Goal: Task Accomplishment & Management: Manage account settings

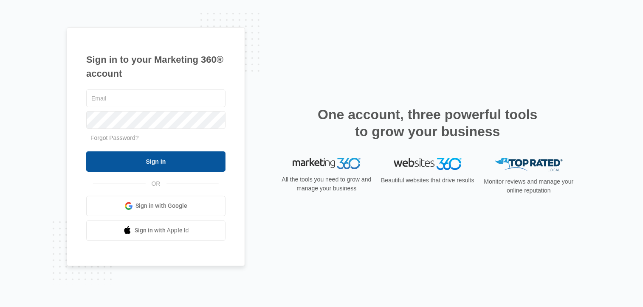
type input "[EMAIL_ADDRESS][DOMAIN_NAME]"
click at [166, 165] on input "Sign In" at bounding box center [155, 162] width 139 height 20
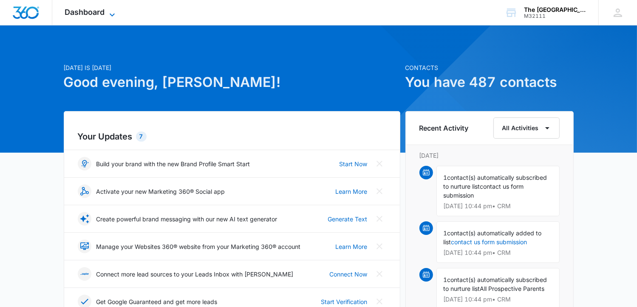
click at [104, 13] on span "Dashboard" at bounding box center [85, 12] width 40 height 9
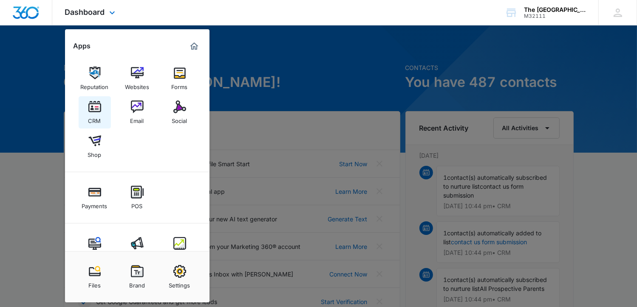
click at [91, 114] on div "CRM" at bounding box center [94, 118] width 13 height 11
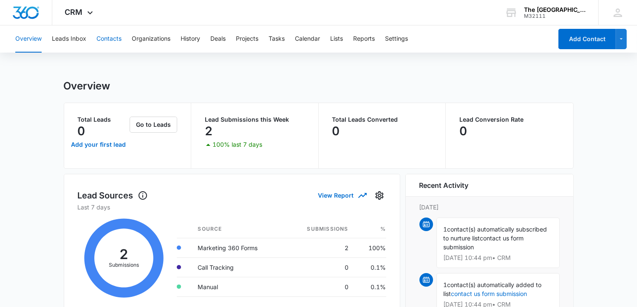
click at [110, 39] on button "Contacts" at bounding box center [108, 38] width 25 height 27
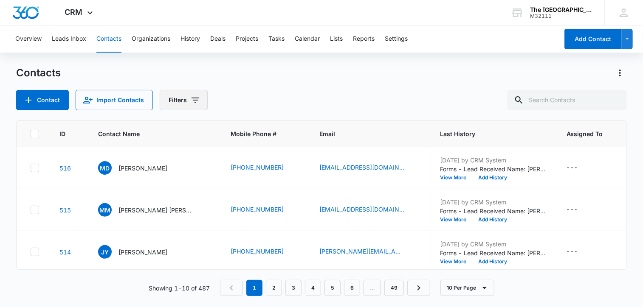
click at [179, 95] on button "Filters" at bounding box center [184, 100] width 48 height 20
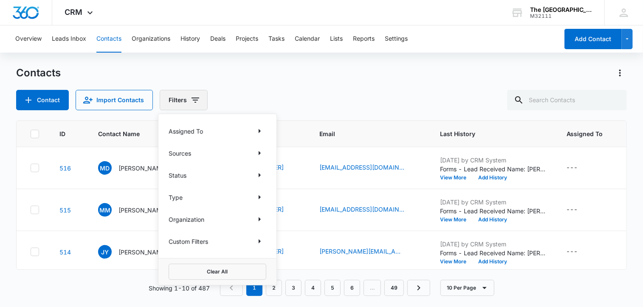
click at [179, 95] on button "Filters" at bounding box center [184, 100] width 48 height 20
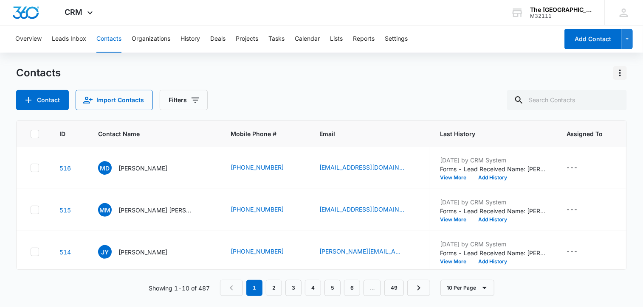
click at [623, 74] on icon "Actions" at bounding box center [620, 73] width 10 height 10
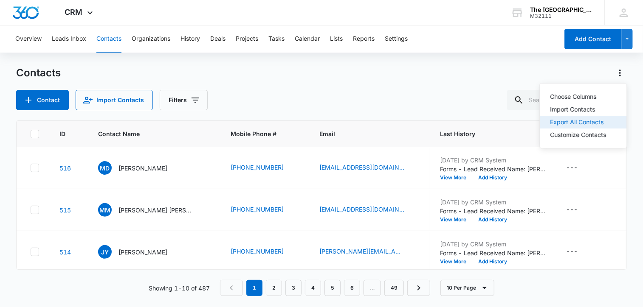
click at [610, 118] on button "Export All Contacts" at bounding box center [583, 122] width 87 height 13
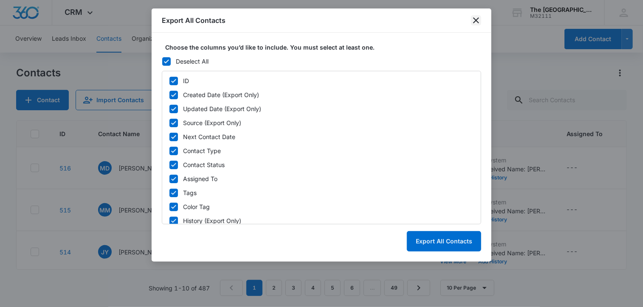
click at [476, 18] on icon "close" at bounding box center [476, 20] width 10 height 10
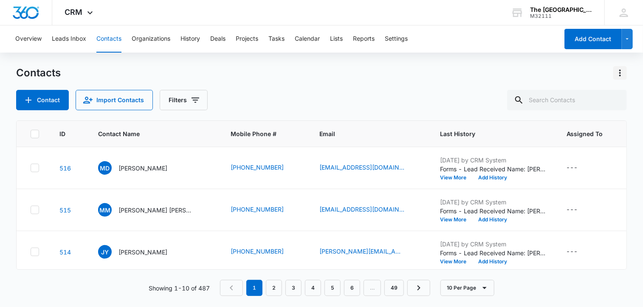
click at [619, 75] on icon "Actions" at bounding box center [620, 73] width 10 height 10
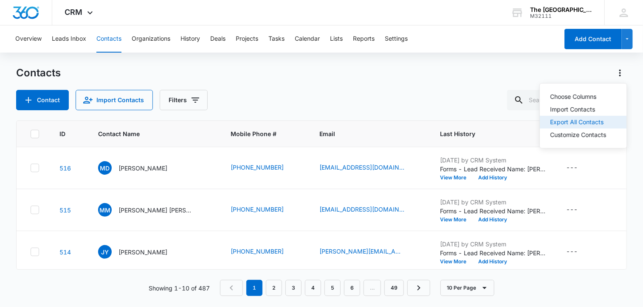
click at [587, 125] on div "Export All Contacts" at bounding box center [578, 122] width 56 height 6
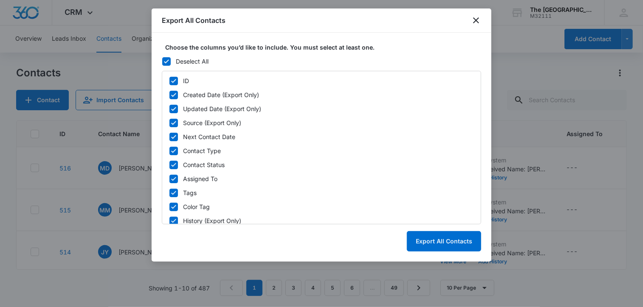
click at [173, 93] on icon at bounding box center [174, 95] width 8 height 8
click at [169, 95] on input "Created Date (Export Only)" at bounding box center [169, 95] width 0 height 0
checkbox input "false"
click at [174, 108] on icon at bounding box center [174, 109] width 8 height 8
click at [169, 109] on input "Updated Date (Export Only)" at bounding box center [169, 109] width 0 height 0
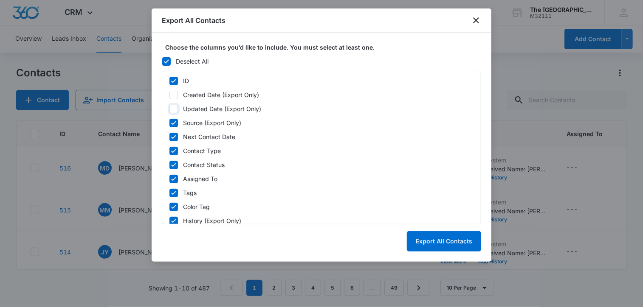
checkbox input "false"
click at [173, 124] on icon at bounding box center [173, 123] width 5 height 4
click at [169, 123] on input "Source (Export Only)" at bounding box center [169, 123] width 0 height 0
checkbox input "false"
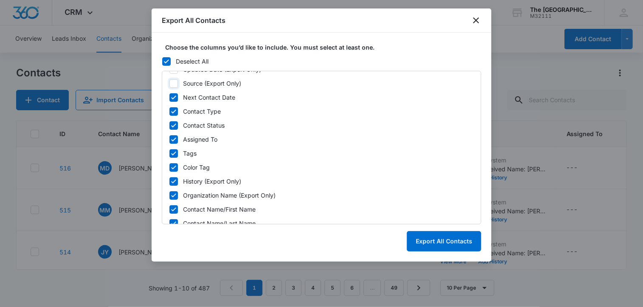
scroll to position [42, 0]
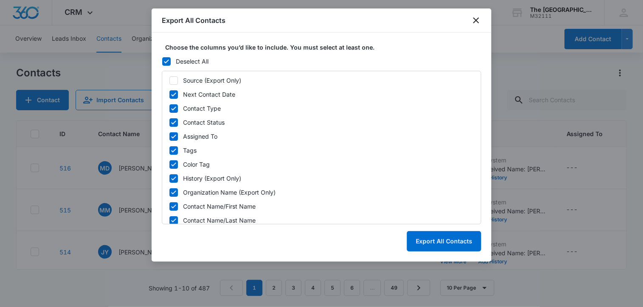
click at [175, 97] on icon at bounding box center [174, 95] width 8 height 8
click at [169, 95] on input "Next Contact Date" at bounding box center [169, 94] width 0 height 0
checkbox input "false"
click at [177, 123] on icon at bounding box center [174, 123] width 8 height 8
click at [169, 123] on input "Contact Status" at bounding box center [169, 122] width 0 height 0
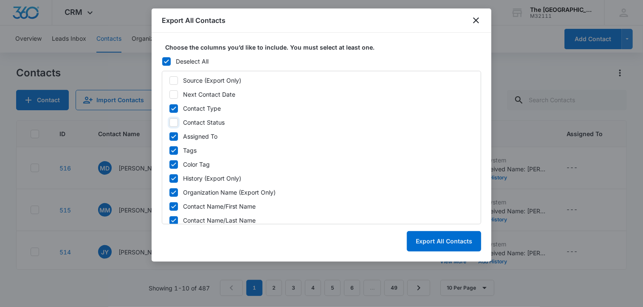
checkbox input "false"
click at [179, 136] on label "Assigned To" at bounding box center [321, 136] width 305 height 9
click at [169, 136] on input "Assigned To" at bounding box center [169, 136] width 0 height 0
checkbox input "false"
drag, startPoint x: 173, startPoint y: 151, endPoint x: 173, endPoint y: 157, distance: 5.9
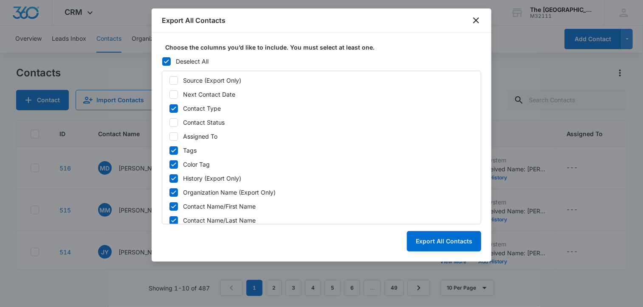
click at [173, 151] on icon at bounding box center [173, 151] width 5 height 4
click at [169, 151] on input "Tags" at bounding box center [169, 150] width 0 height 0
checkbox input "false"
click at [172, 165] on icon at bounding box center [173, 165] width 5 height 4
click at [169, 165] on input "Color Tag" at bounding box center [169, 164] width 0 height 0
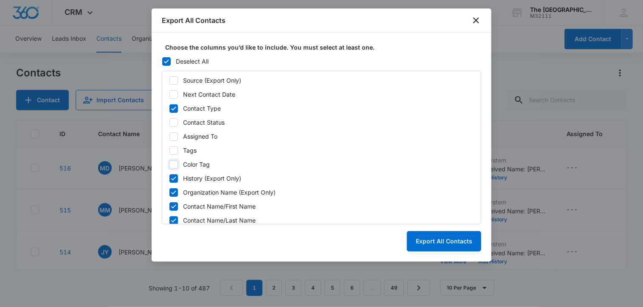
checkbox input "false"
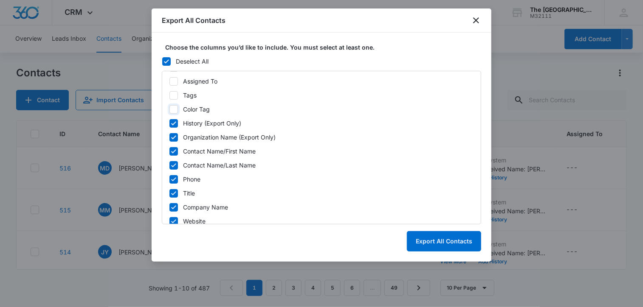
scroll to position [127, 0]
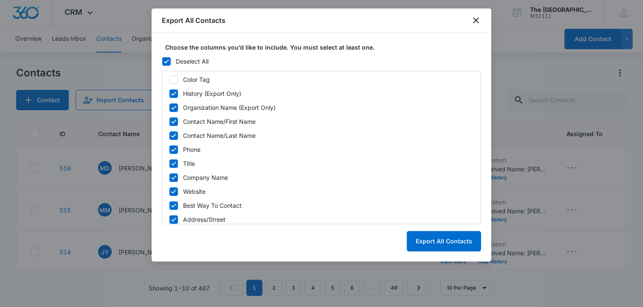
click at [172, 99] on div "ID Created Date (Export Only) Updated Date (Export Only) Source (Export Only) N…" at bounding box center [321, 148] width 319 height 154
click at [175, 93] on icon at bounding box center [174, 94] width 8 height 8
click at [169, 93] on input "History (Export Only)" at bounding box center [169, 93] width 0 height 0
checkbox input "false"
click at [172, 106] on icon at bounding box center [174, 108] width 8 height 8
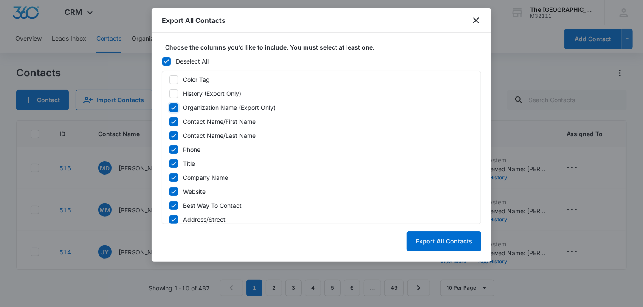
click at [169, 107] on input "Organization Name (Export Only)" at bounding box center [169, 107] width 0 height 0
checkbox input "false"
click at [177, 125] on icon at bounding box center [174, 122] width 8 height 8
click at [169, 122] on input "Contact Name/First Name" at bounding box center [169, 121] width 0 height 0
click at [172, 121] on icon at bounding box center [174, 122] width 8 height 8
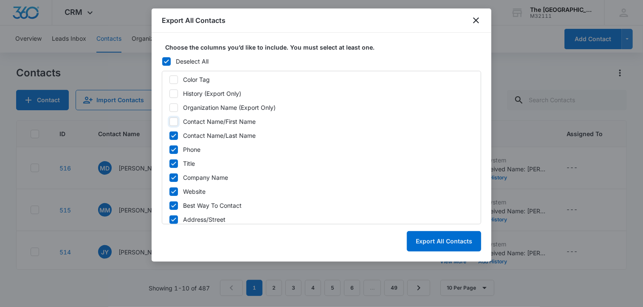
click at [169, 121] on input "Contact Name/First Name" at bounding box center [169, 121] width 0 height 0
checkbox input "true"
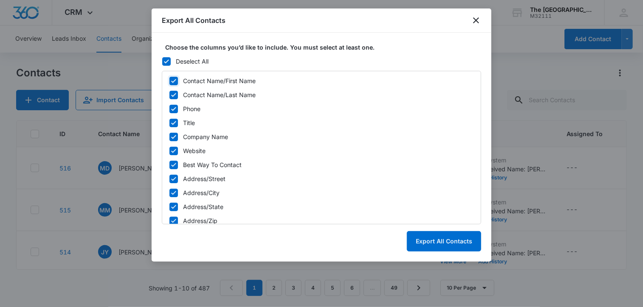
scroll to position [170, 0]
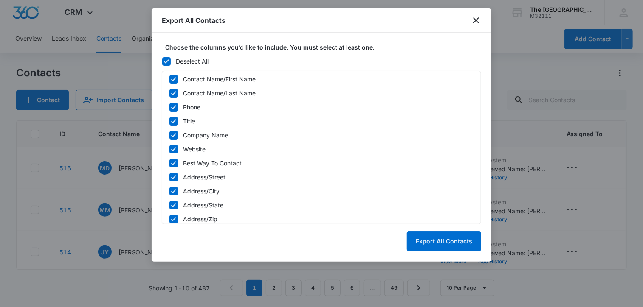
click at [173, 122] on icon at bounding box center [173, 121] width 5 height 4
click at [169, 121] on input "Title" at bounding box center [169, 121] width 0 height 0
checkbox input "false"
click at [172, 138] on icon at bounding box center [174, 136] width 8 height 8
click at [169, 135] on input "Company Name" at bounding box center [169, 135] width 0 height 0
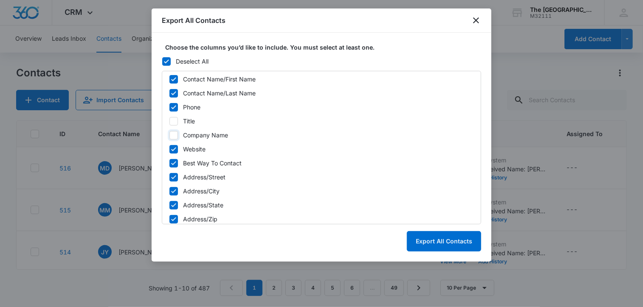
checkbox input "false"
click at [177, 150] on icon at bounding box center [174, 150] width 8 height 8
click at [169, 149] on input "Website" at bounding box center [169, 149] width 0 height 0
checkbox input "false"
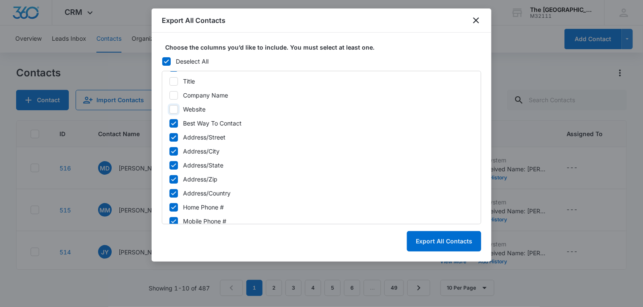
scroll to position [212, 0]
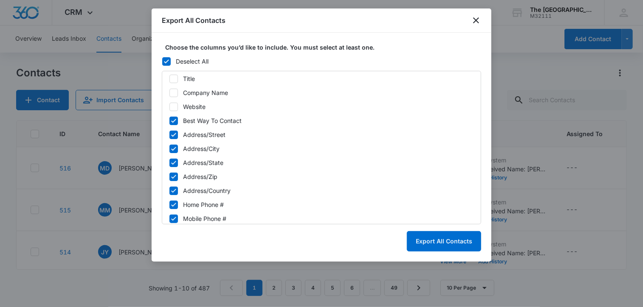
click at [178, 135] on label "Address/Street" at bounding box center [321, 134] width 305 height 9
click at [169, 135] on input "Address/Street" at bounding box center [169, 135] width 0 height 0
checkbox input "false"
click at [175, 152] on icon at bounding box center [174, 149] width 8 height 8
click at [169, 149] on input "Address/City" at bounding box center [169, 149] width 0 height 0
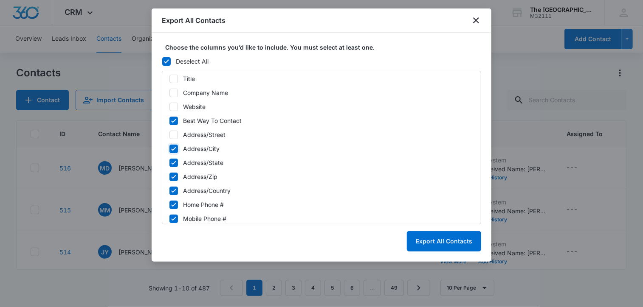
checkbox input "false"
click at [176, 166] on icon at bounding box center [174, 163] width 8 height 8
click at [169, 163] on input "Address/State" at bounding box center [169, 163] width 0 height 0
checkbox input "false"
click at [176, 181] on div "ID Created Date (Export Only) Updated Date (Export Only) Source (Export Only) N…" at bounding box center [321, 148] width 319 height 154
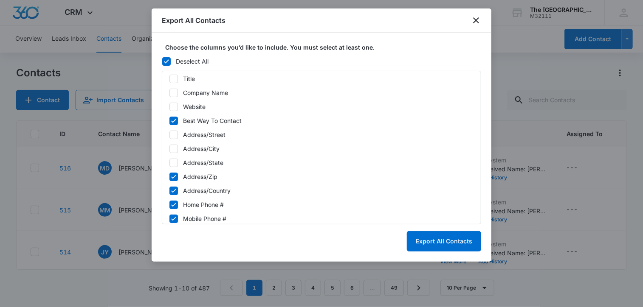
click at [173, 177] on icon at bounding box center [173, 177] width 5 height 4
click at [169, 177] on input "Address/Zip" at bounding box center [169, 177] width 0 height 0
checkbox input "false"
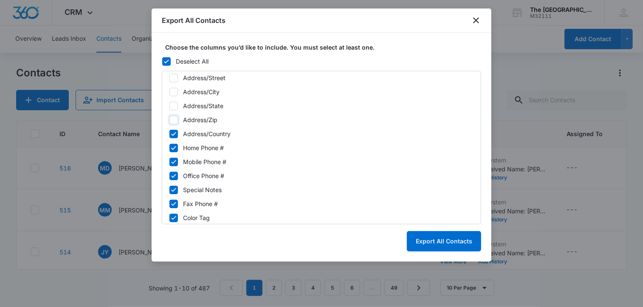
scroll to position [297, 0]
click at [177, 121] on icon at bounding box center [174, 120] width 8 height 8
click at [169, 120] on input "Home Phone #" at bounding box center [169, 120] width 0 height 0
checkbox input "false"
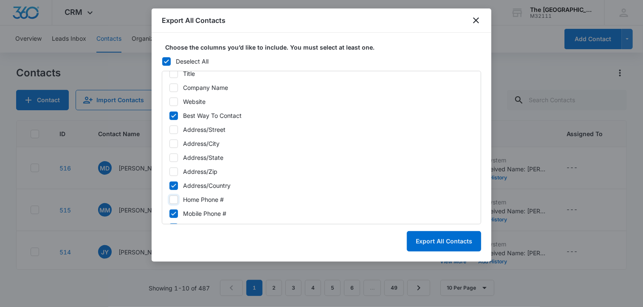
scroll to position [212, 0]
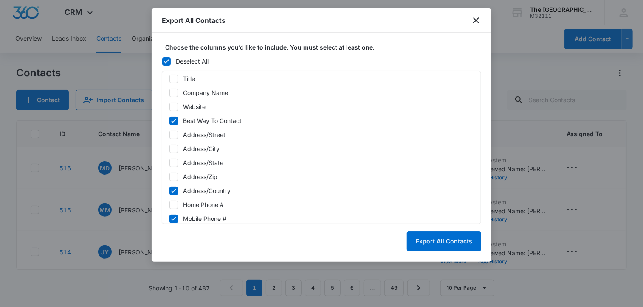
click at [338, 24] on div "Export All Contacts" at bounding box center [322, 20] width 340 height 24
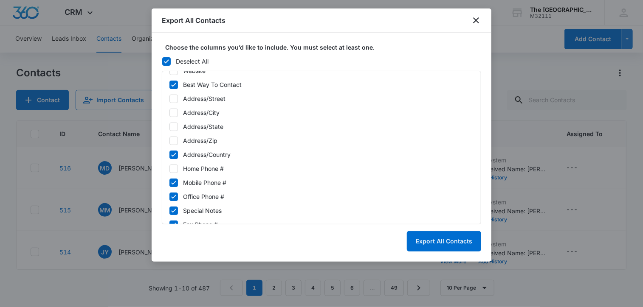
scroll to position [241, 0]
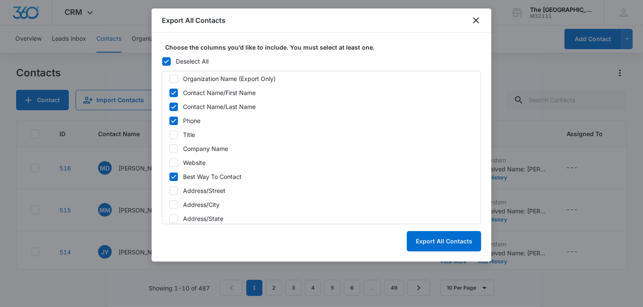
click at [174, 176] on icon at bounding box center [173, 177] width 5 height 4
click at [169, 177] on input "Best Way To Contact" at bounding box center [169, 177] width 0 height 0
checkbox input "false"
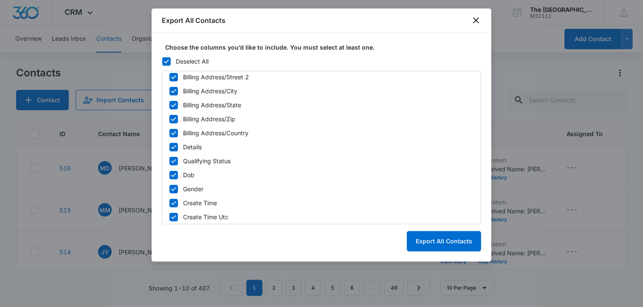
scroll to position [538, 0]
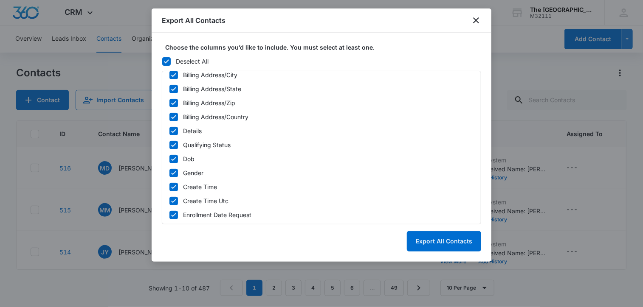
click at [170, 202] on icon at bounding box center [174, 201] width 8 height 8
click at [169, 201] on input "Create Time Utc" at bounding box center [169, 201] width 0 height 0
checkbox input "false"
click at [172, 187] on icon at bounding box center [173, 187] width 5 height 4
click at [169, 187] on input "Create Time" at bounding box center [169, 187] width 0 height 0
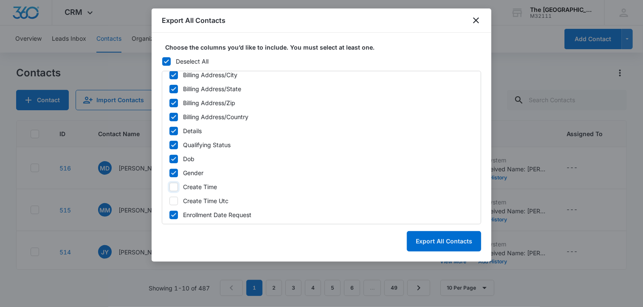
checkbox input "false"
click at [171, 174] on icon at bounding box center [174, 173] width 8 height 8
click at [169, 173] on input "Gender" at bounding box center [169, 173] width 0 height 0
checkbox input "false"
click at [175, 163] on icon at bounding box center [174, 159] width 8 height 8
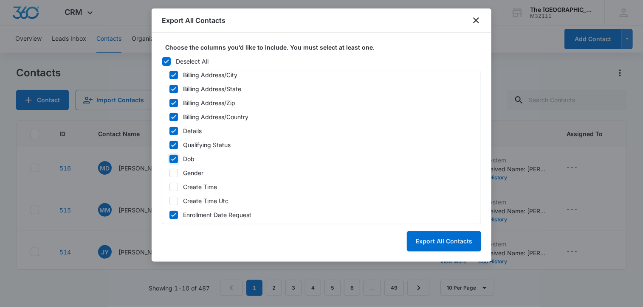
click at [169, 159] on input "Dob" at bounding box center [169, 159] width 0 height 0
checkbox input "false"
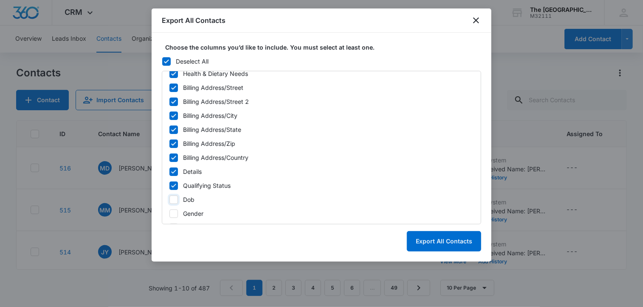
scroll to position [496, 0]
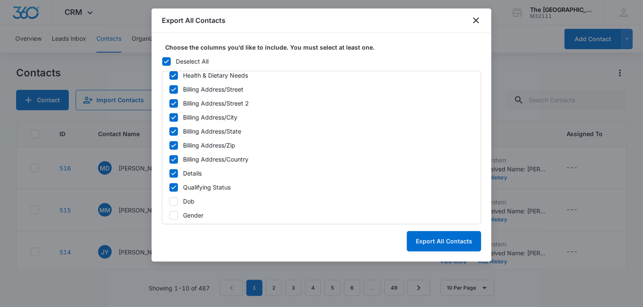
click at [173, 185] on icon at bounding box center [174, 188] width 8 height 8
click at [169, 187] on input "Qualifying Status" at bounding box center [169, 187] width 0 height 0
checkbox input "false"
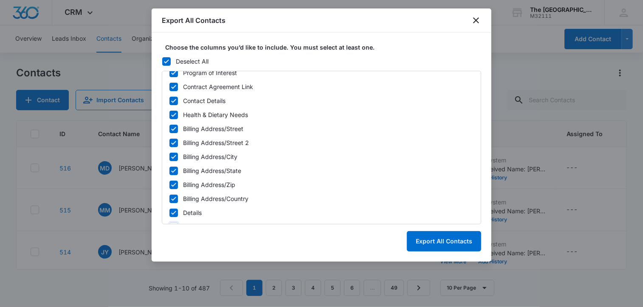
scroll to position [454, 0]
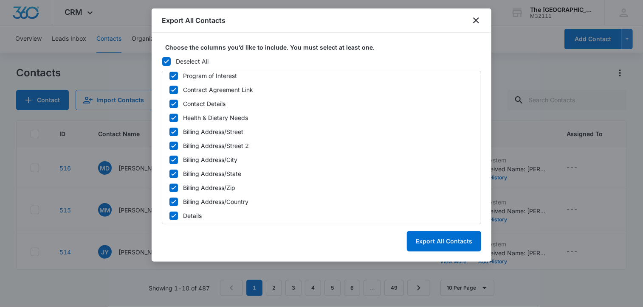
drag, startPoint x: 173, startPoint y: 203, endPoint x: 173, endPoint y: 191, distance: 11.9
click at [172, 203] on icon at bounding box center [173, 202] width 5 height 4
click at [169, 202] on input "Billing Address/Country" at bounding box center [169, 202] width 0 height 0
checkbox input "false"
click at [173, 190] on icon at bounding box center [174, 188] width 8 height 8
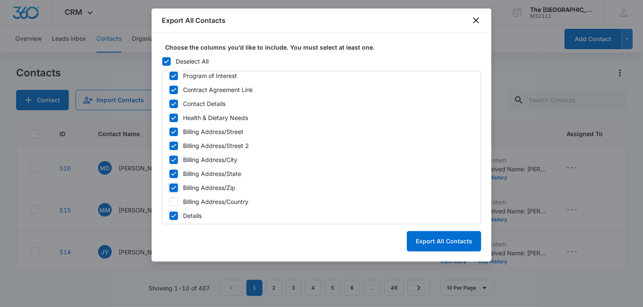
click at [169, 188] on input "Billing Address/Zip" at bounding box center [169, 188] width 0 height 0
checkbox input "false"
click at [175, 166] on div "ID Created Date (Export Only) Updated Date (Export Only) Source (Export Only) N…" at bounding box center [321, 148] width 319 height 154
click at [175, 172] on icon at bounding box center [174, 174] width 8 height 8
click at [169, 174] on input "Billing Address/State" at bounding box center [169, 174] width 0 height 0
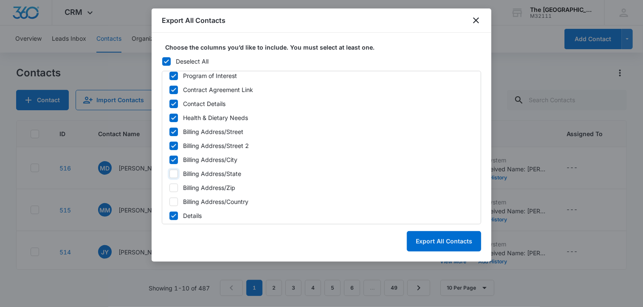
checkbox input "false"
click at [175, 161] on icon at bounding box center [174, 160] width 8 height 8
click at [169, 160] on input "Billing Address/City" at bounding box center [169, 160] width 0 height 0
checkbox input "false"
click at [172, 144] on icon at bounding box center [174, 146] width 8 height 8
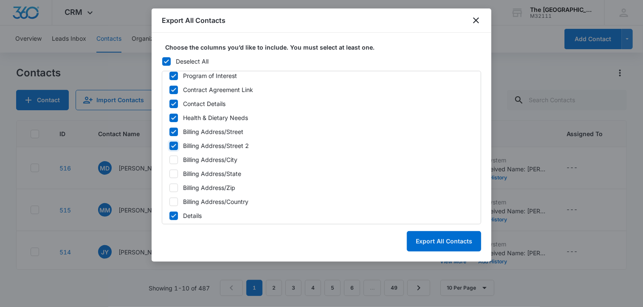
click at [169, 146] on input "Billing Address/Street 2" at bounding box center [169, 146] width 0 height 0
checkbox input "false"
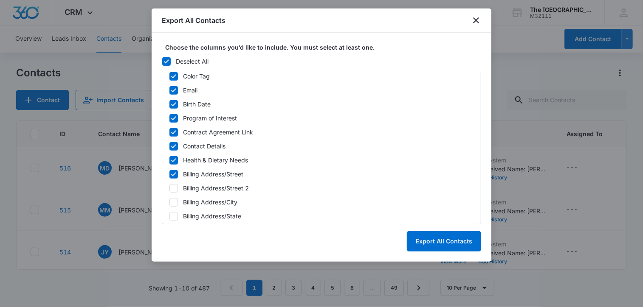
click at [174, 174] on icon at bounding box center [173, 174] width 5 height 4
click at [169, 174] on input "Billing Address/Street" at bounding box center [169, 174] width 0 height 0
checkbox input "false"
click at [173, 163] on icon at bounding box center [174, 161] width 8 height 8
click at [169, 161] on input "Health & Dietary Needs" at bounding box center [169, 160] width 0 height 0
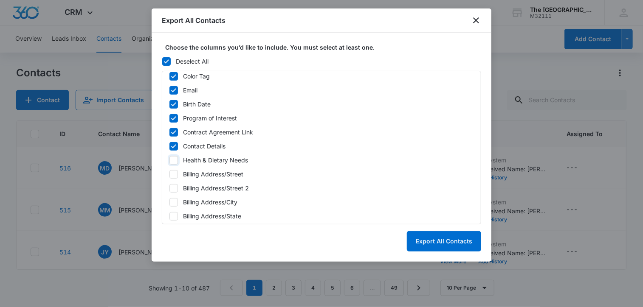
checkbox input "false"
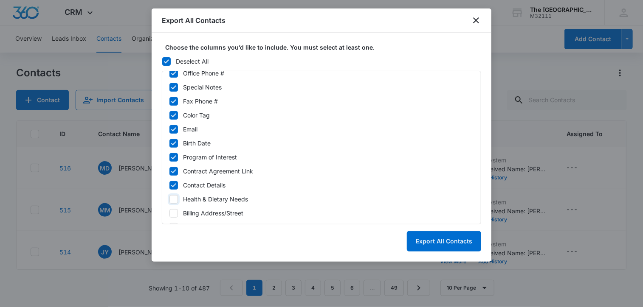
scroll to position [369, 0]
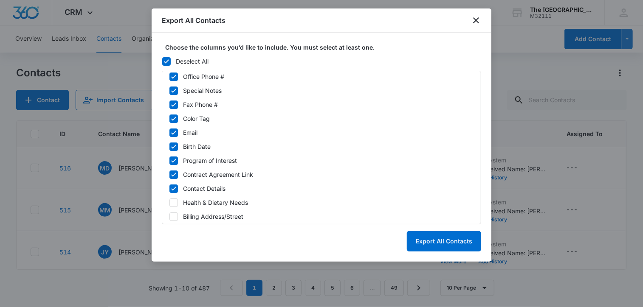
click at [173, 186] on icon at bounding box center [174, 189] width 8 height 8
click at [169, 189] on input "Contact Details" at bounding box center [169, 189] width 0 height 0
checkbox input "false"
click at [175, 175] on icon at bounding box center [174, 175] width 8 height 8
click at [169, 175] on input "Contract Agreement Link" at bounding box center [169, 175] width 0 height 0
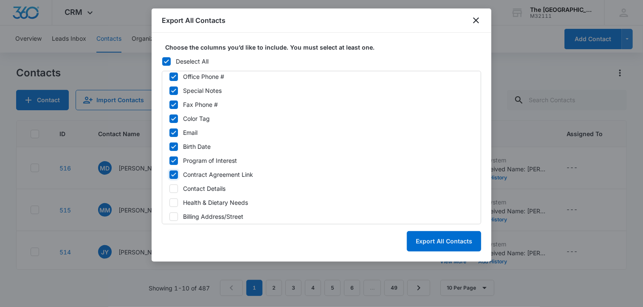
checkbox input "false"
click at [175, 163] on icon at bounding box center [174, 161] width 8 height 8
click at [169, 161] on input "Program of Interest" at bounding box center [169, 161] width 0 height 0
checkbox input "false"
click at [174, 148] on icon at bounding box center [174, 147] width 8 height 8
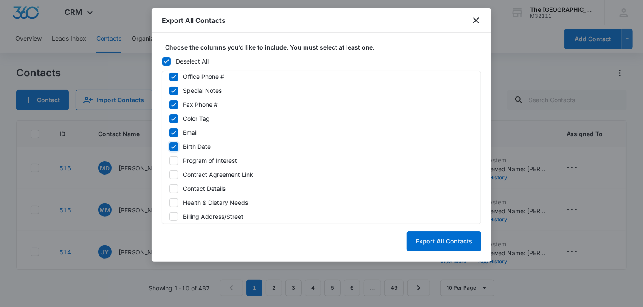
click at [169, 147] on input "Birth Date" at bounding box center [169, 146] width 0 height 0
checkbox input "false"
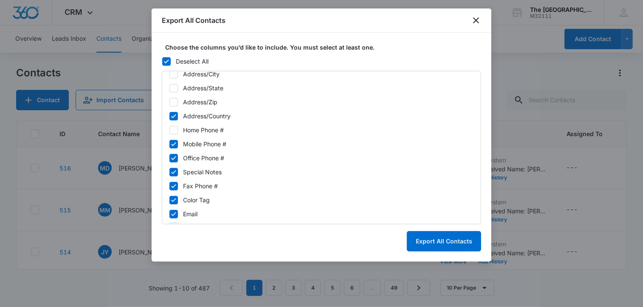
scroll to position [284, 0]
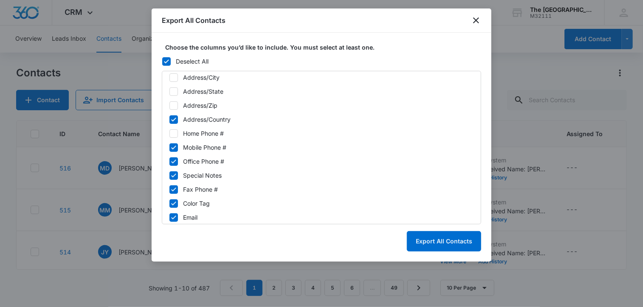
click at [173, 192] on icon at bounding box center [174, 190] width 8 height 8
click at [169, 190] on input "Fax Phone #" at bounding box center [169, 189] width 0 height 0
checkbox input "false"
click at [175, 172] on icon at bounding box center [174, 176] width 8 height 8
click at [169, 175] on input "Special Notes" at bounding box center [169, 175] width 0 height 0
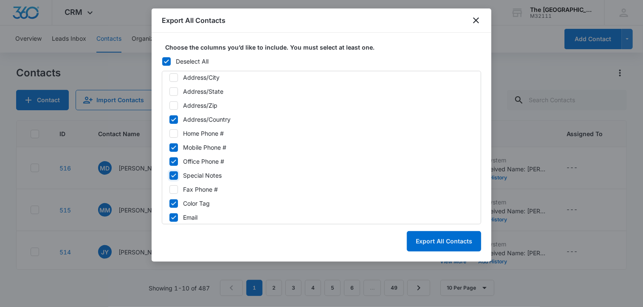
checkbox input "false"
click at [173, 164] on icon at bounding box center [174, 162] width 8 height 8
click at [169, 162] on input "Office Phone #" at bounding box center [169, 161] width 0 height 0
checkbox input "false"
click at [173, 151] on label "Mobile Phone #" at bounding box center [321, 147] width 305 height 9
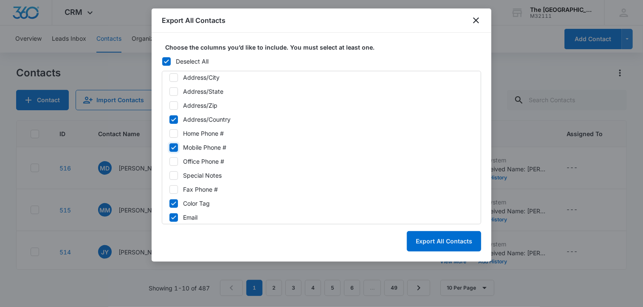
click at [169, 148] on input "Mobile Phone #" at bounding box center [169, 147] width 0 height 0
checkbox input "false"
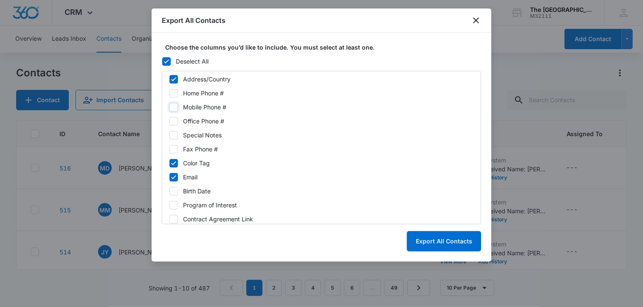
scroll to position [326, 0]
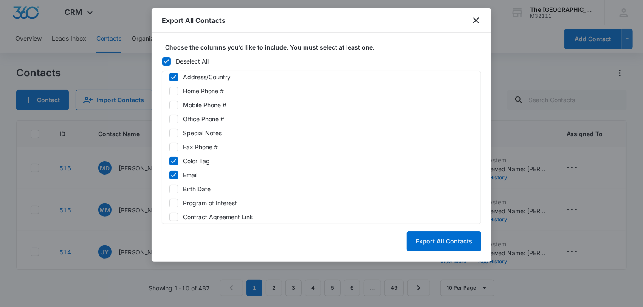
click at [178, 163] on label "Color Tag" at bounding box center [321, 161] width 305 height 9
click at [169, 161] on input "Color Tag" at bounding box center [169, 161] width 0 height 0
checkbox input "false"
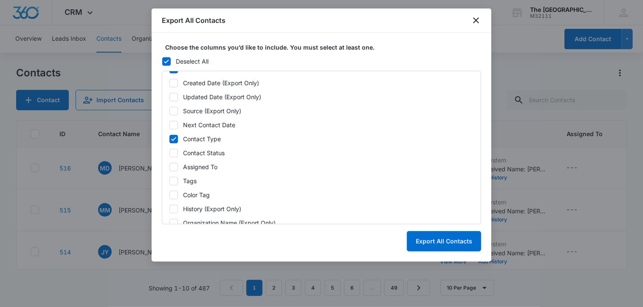
scroll to position [0, 0]
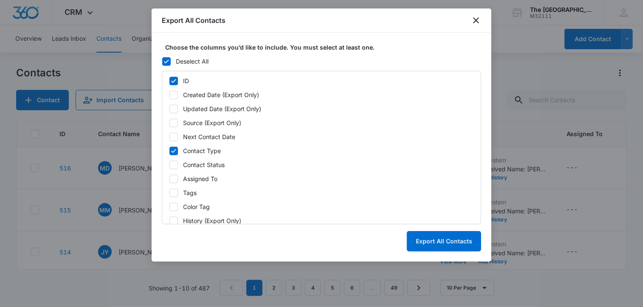
click at [172, 78] on icon at bounding box center [174, 81] width 8 height 8
click at [169, 81] on input "ID" at bounding box center [169, 81] width 0 height 0
checkbox input "false"
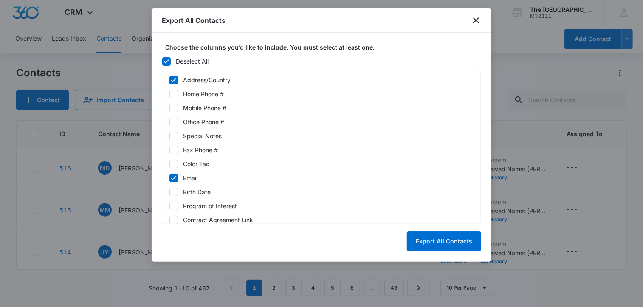
scroll to position [297, 0]
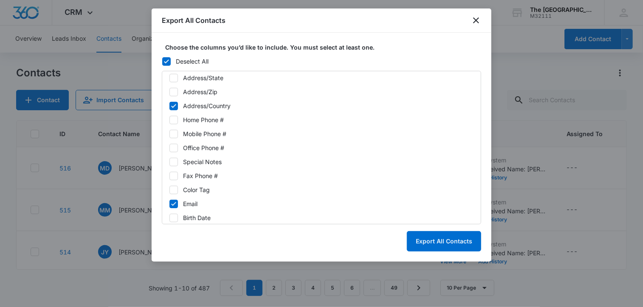
click at [172, 108] on icon at bounding box center [174, 106] width 8 height 8
click at [169, 106] on input "Address/Country" at bounding box center [169, 106] width 0 height 0
checkbox input "false"
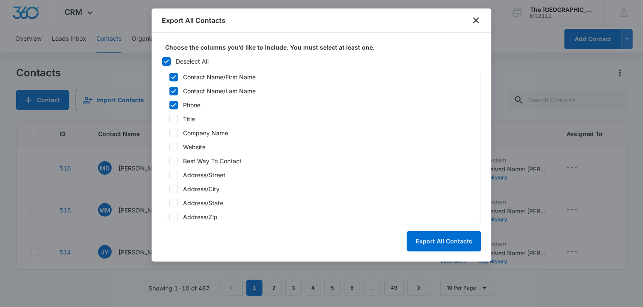
scroll to position [170, 0]
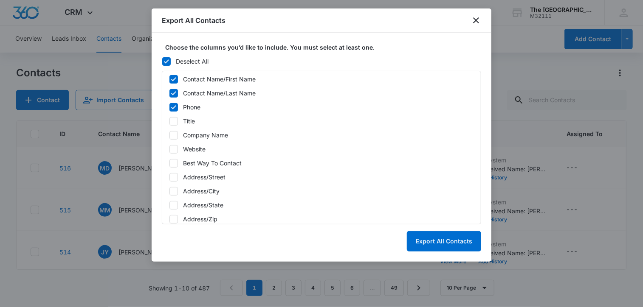
click at [176, 109] on icon at bounding box center [174, 108] width 8 height 8
click at [169, 107] on input "Phone" at bounding box center [169, 107] width 0 height 0
checkbox input "false"
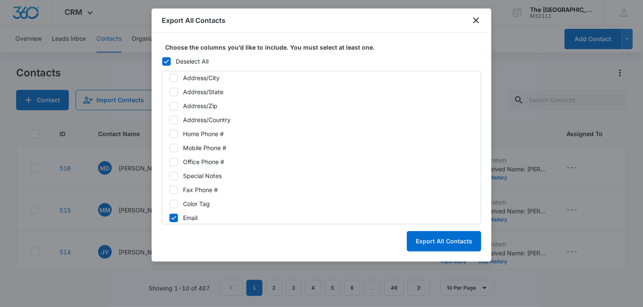
scroll to position [297, 0]
click at [171, 136] on icon at bounding box center [174, 134] width 8 height 8
click at [169, 134] on input "Mobile Phone #" at bounding box center [169, 134] width 0 height 0
checkbox input "true"
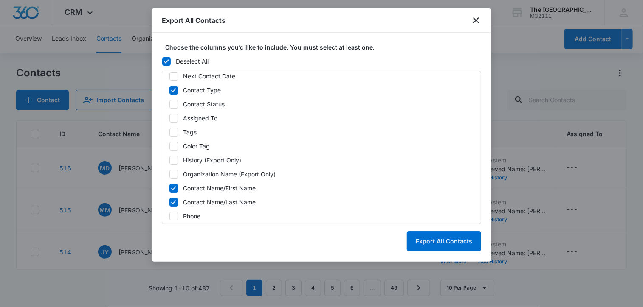
scroll to position [85, 0]
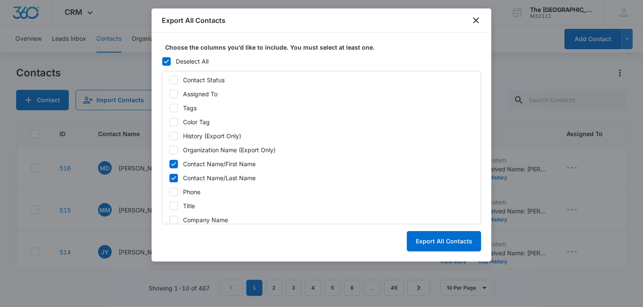
click at [175, 134] on icon at bounding box center [174, 136] width 8 height 8
click at [169, 136] on input "History (Export Only)" at bounding box center [169, 136] width 0 height 0
checkbox input "true"
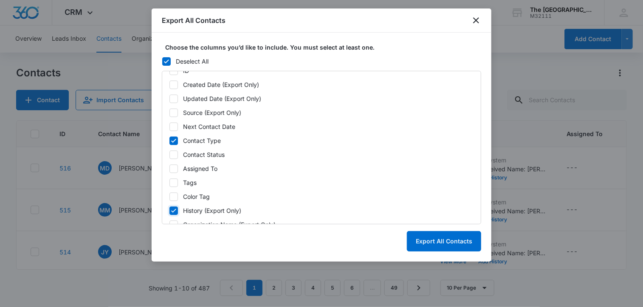
scroll to position [0, 0]
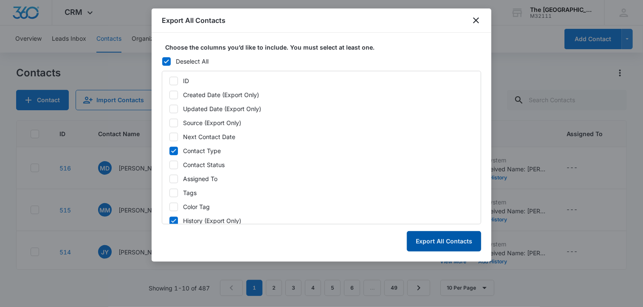
click at [454, 245] on button "Export All Contacts" at bounding box center [444, 241] width 74 height 20
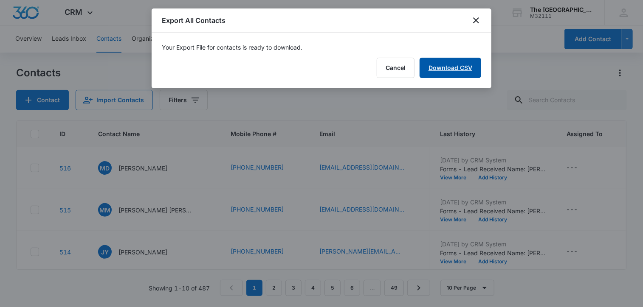
click at [439, 69] on link "Download CSV" at bounding box center [451, 68] width 62 height 20
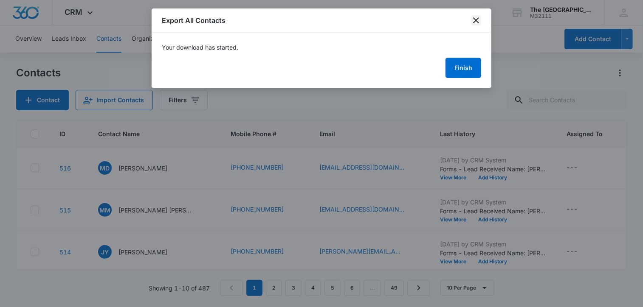
click at [471, 19] on icon "close" at bounding box center [476, 20] width 10 height 10
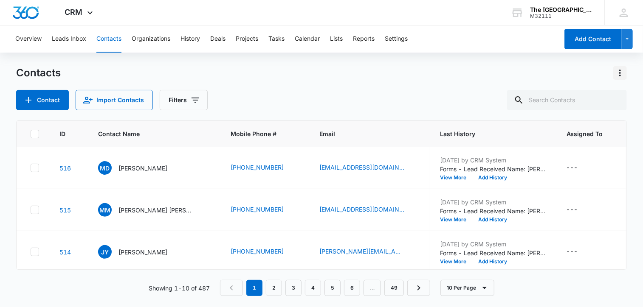
click at [620, 72] on icon "Actions" at bounding box center [620, 73] width 2 height 7
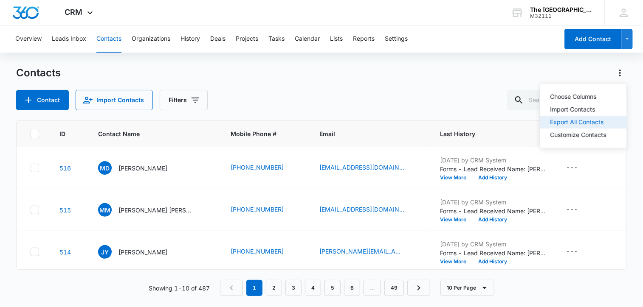
click at [609, 124] on button "Export All Contacts" at bounding box center [583, 122] width 87 height 13
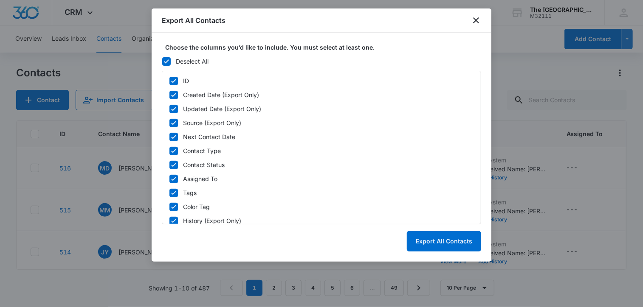
click at [173, 82] on icon at bounding box center [173, 81] width 5 height 4
click at [169, 81] on input "ID" at bounding box center [169, 81] width 0 height 0
checkbox input "false"
click at [176, 95] on icon at bounding box center [174, 95] width 8 height 8
click at [169, 95] on input "Created Date (Export Only)" at bounding box center [169, 95] width 0 height 0
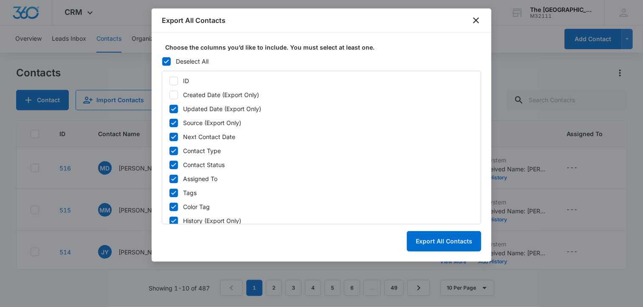
click at [175, 95] on icon at bounding box center [174, 95] width 8 height 8
click at [169, 95] on input "Created Date (Export Only)" at bounding box center [169, 95] width 0 height 0
checkbox input "true"
click at [179, 107] on label "Updated Date (Export Only)" at bounding box center [321, 108] width 305 height 9
click at [169, 109] on input "Updated Date (Export Only)" at bounding box center [169, 109] width 0 height 0
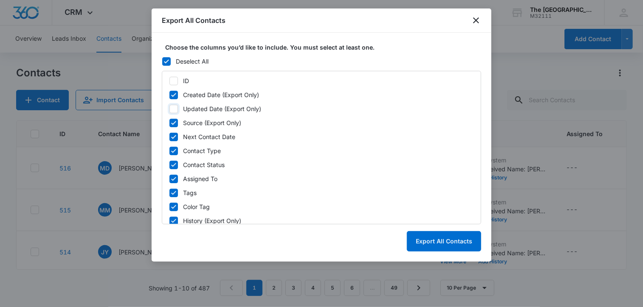
checkbox input "false"
click at [180, 123] on label "Source (Export Only)" at bounding box center [321, 122] width 305 height 9
click at [169, 123] on input "Source (Export Only)" at bounding box center [169, 123] width 0 height 0
checkbox input "false"
click at [175, 139] on icon at bounding box center [174, 137] width 8 height 8
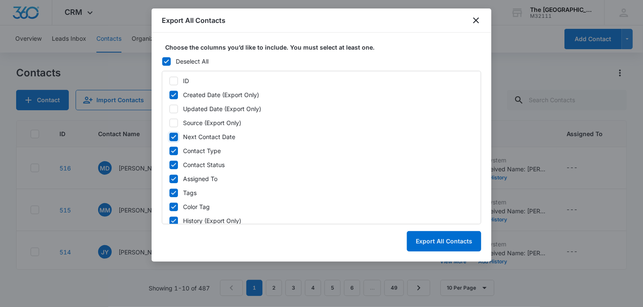
click at [169, 137] on input "Next Contact Date" at bounding box center [169, 137] width 0 height 0
checkbox input "false"
click at [175, 149] on icon at bounding box center [174, 151] width 8 height 8
click at [169, 151] on input "Contact Type" at bounding box center [169, 151] width 0 height 0
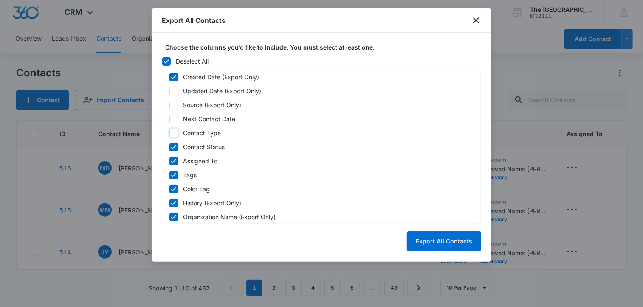
scroll to position [42, 0]
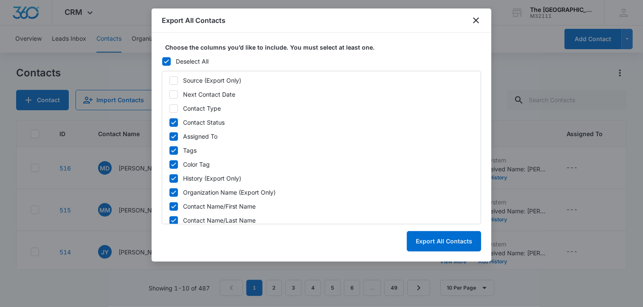
click at [174, 108] on icon at bounding box center [173, 109] width 5 height 4
click at [169, 108] on input "Contact Type" at bounding box center [169, 108] width 0 height 0
checkbox input "true"
click at [172, 124] on icon at bounding box center [174, 123] width 8 height 8
click at [169, 123] on input "Contact Status" at bounding box center [169, 122] width 0 height 0
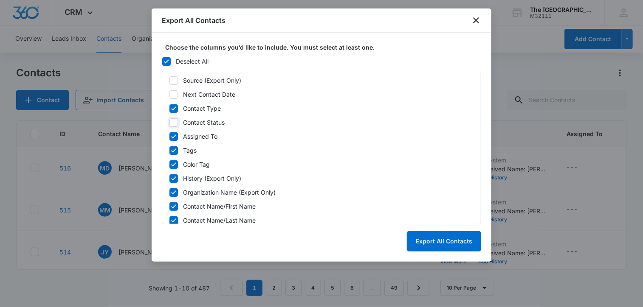
checkbox input "false"
click at [171, 135] on icon at bounding box center [174, 137] width 8 height 8
click at [169, 136] on input "Assigned To" at bounding box center [169, 136] width 0 height 0
checkbox input "false"
click at [175, 155] on div "ID Created Date (Export Only) Updated Date (Export Only) Source (Export Only) N…" at bounding box center [321, 148] width 319 height 154
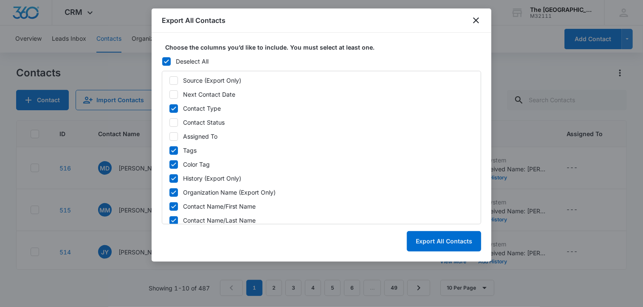
click at [172, 149] on icon at bounding box center [174, 151] width 8 height 8
click at [169, 150] on input "Tags" at bounding box center [169, 150] width 0 height 0
checkbox input "false"
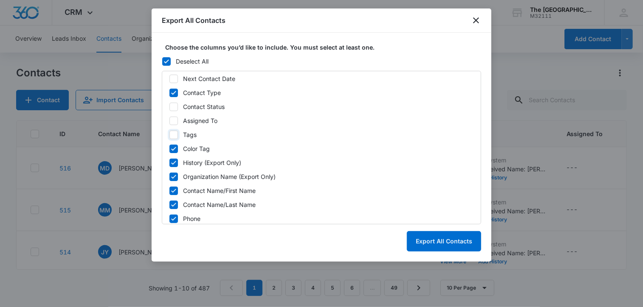
scroll to position [85, 0]
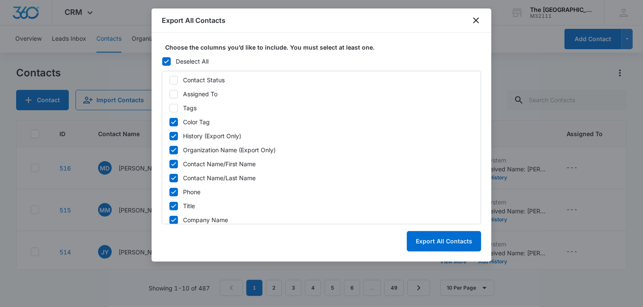
click at [174, 124] on icon at bounding box center [174, 122] width 8 height 8
click at [169, 122] on input "Color Tag" at bounding box center [169, 122] width 0 height 0
checkbox input "false"
click at [173, 138] on icon at bounding box center [174, 136] width 8 height 8
click at [169, 136] on input "History (Export Only)" at bounding box center [169, 136] width 0 height 0
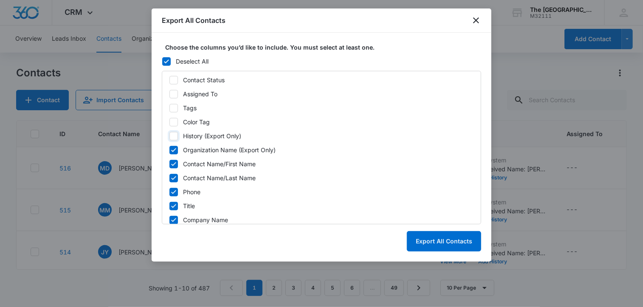
checkbox input "false"
click at [174, 147] on icon at bounding box center [174, 150] width 8 height 8
click at [169, 150] on input "Organization Name (Export Only)" at bounding box center [169, 150] width 0 height 0
checkbox input "false"
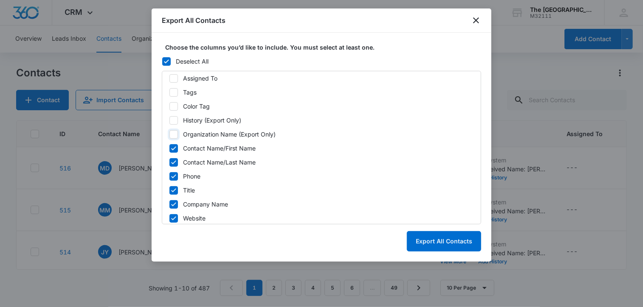
scroll to position [127, 0]
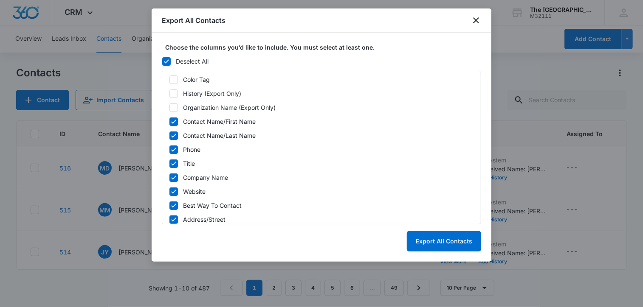
drag, startPoint x: 171, startPoint y: 151, endPoint x: 173, endPoint y: 155, distance: 4.6
click at [172, 152] on icon at bounding box center [174, 150] width 8 height 8
click at [169, 150] on input "Phone" at bounding box center [169, 149] width 0 height 0
checkbox input "false"
click at [180, 162] on label "Title" at bounding box center [321, 163] width 305 height 9
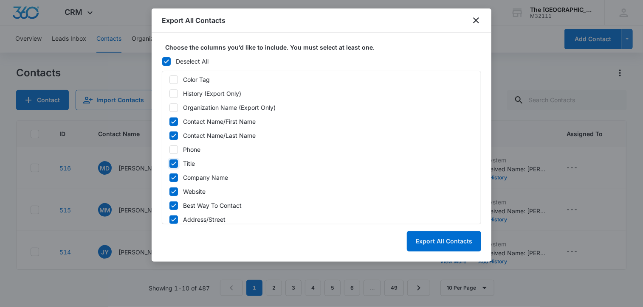
click at [169, 163] on input "Title" at bounding box center [169, 163] width 0 height 0
checkbox input "false"
click at [175, 176] on icon at bounding box center [174, 178] width 8 height 8
click at [169, 177] on input "Company Name" at bounding box center [169, 177] width 0 height 0
checkbox input "false"
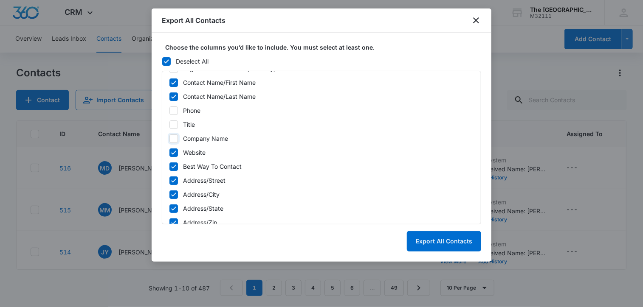
scroll to position [170, 0]
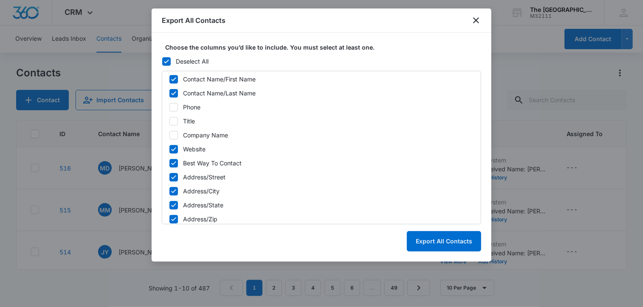
click at [172, 152] on icon at bounding box center [174, 150] width 8 height 8
click at [169, 149] on input "Website" at bounding box center [169, 149] width 0 height 0
checkbox input "false"
click at [180, 164] on label "Best Way To Contact" at bounding box center [321, 163] width 305 height 9
click at [169, 163] on input "Best Way To Contact" at bounding box center [169, 163] width 0 height 0
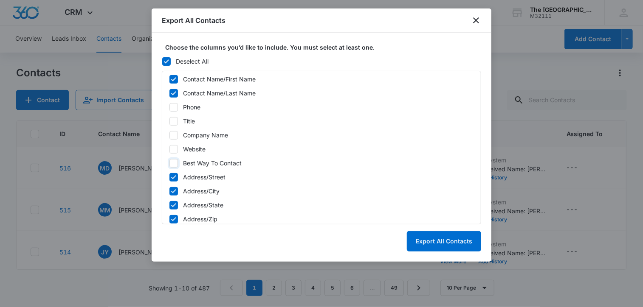
checkbox input "false"
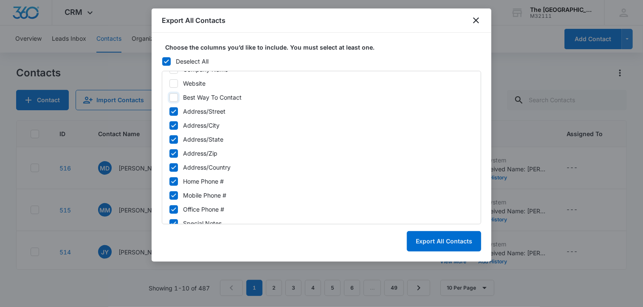
scroll to position [255, 0]
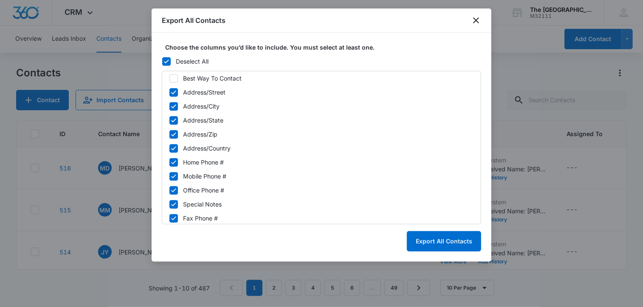
click at [173, 91] on icon at bounding box center [174, 93] width 8 height 8
click at [169, 92] on input "Address/Street" at bounding box center [169, 92] width 0 height 0
checkbox input "false"
click at [173, 107] on icon at bounding box center [173, 106] width 5 height 4
click at [169, 107] on input "Address/City" at bounding box center [169, 106] width 0 height 0
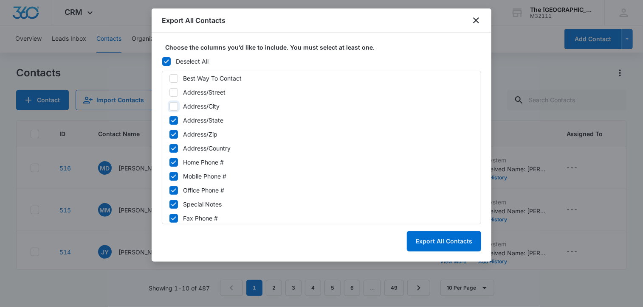
checkbox input "false"
click at [178, 117] on label "Address/State" at bounding box center [321, 120] width 305 height 9
click at [169, 120] on input "Address/State" at bounding box center [169, 120] width 0 height 0
checkbox input "false"
drag, startPoint x: 177, startPoint y: 136, endPoint x: 176, endPoint y: 142, distance: 5.5
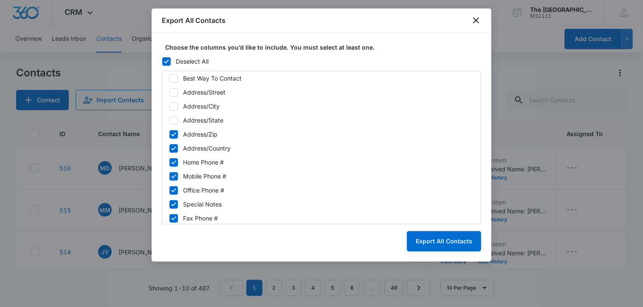
click at [177, 137] on icon at bounding box center [174, 135] width 8 height 8
click at [169, 135] on input "Address/Zip" at bounding box center [169, 134] width 0 height 0
checkbox input "false"
click at [176, 148] on icon at bounding box center [174, 149] width 8 height 8
click at [169, 148] on input "Address/Country" at bounding box center [169, 148] width 0 height 0
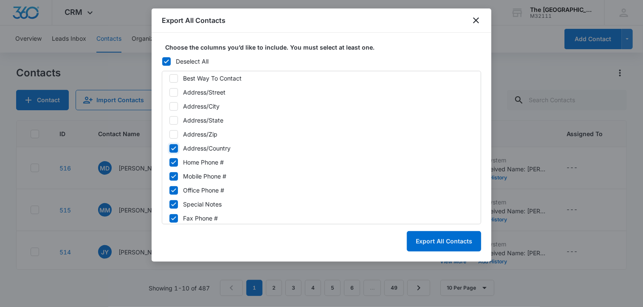
checkbox input "false"
click at [175, 163] on icon at bounding box center [174, 163] width 8 height 8
click at [169, 163] on input "Home Phone #" at bounding box center [169, 162] width 0 height 0
checkbox input "false"
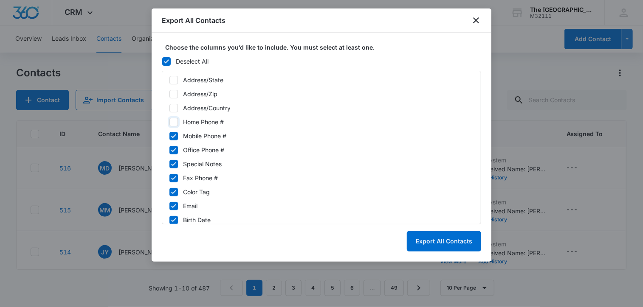
scroll to position [297, 0]
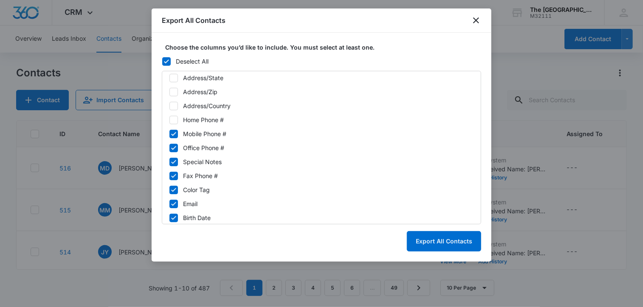
drag, startPoint x: 175, startPoint y: 147, endPoint x: 172, endPoint y: 157, distance: 10.5
click at [175, 148] on icon at bounding box center [174, 148] width 8 height 8
click at [169, 148] on input "Office Phone #" at bounding box center [169, 148] width 0 height 0
checkbox input "false"
click at [172, 161] on icon at bounding box center [174, 162] width 8 height 8
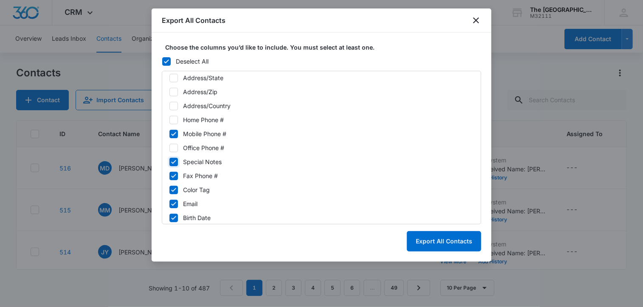
click at [169, 162] on input "Special Notes" at bounding box center [169, 162] width 0 height 0
checkbox input "false"
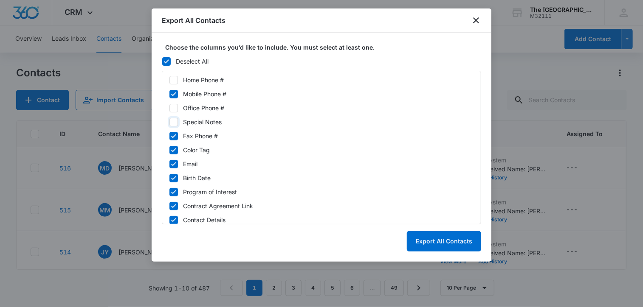
scroll to position [340, 0]
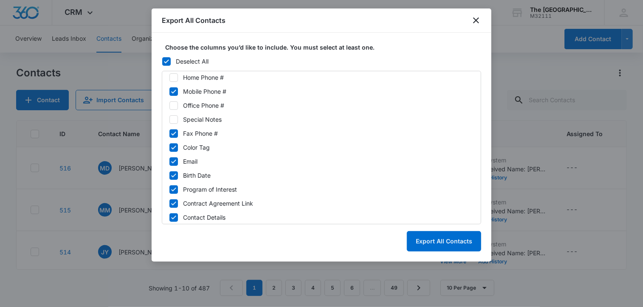
click at [172, 133] on icon at bounding box center [174, 134] width 8 height 8
click at [169, 133] on input "Fax Phone #" at bounding box center [169, 133] width 0 height 0
checkbox input "false"
click at [176, 148] on icon at bounding box center [174, 148] width 8 height 8
click at [169, 148] on input "Color Tag" at bounding box center [169, 147] width 0 height 0
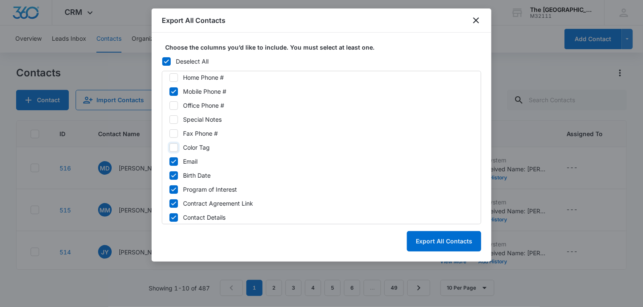
checkbox input "false"
click at [175, 175] on icon at bounding box center [173, 176] width 5 height 4
click at [169, 175] on input "Birth Date" at bounding box center [169, 175] width 0 height 0
checkbox input "false"
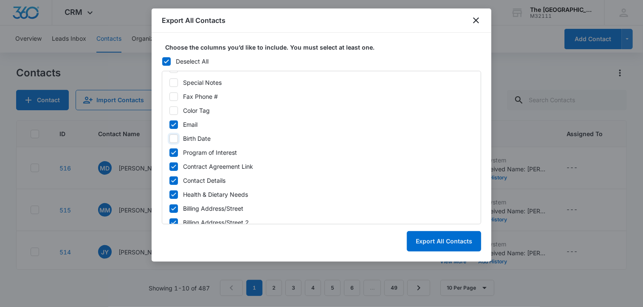
scroll to position [382, 0]
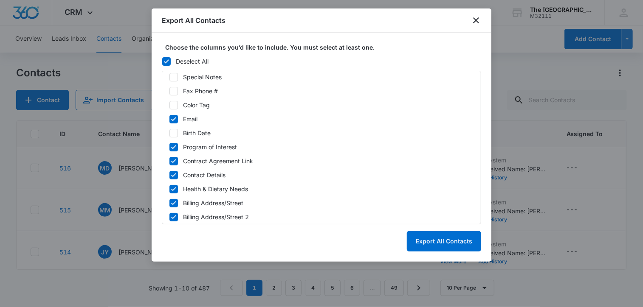
click at [172, 150] on icon at bounding box center [174, 148] width 8 height 8
click at [169, 147] on input "Program of Interest" at bounding box center [169, 147] width 0 height 0
checkbox input "false"
click at [172, 159] on icon at bounding box center [174, 162] width 8 height 8
click at [169, 161] on input "Contract Agreement Link" at bounding box center [169, 161] width 0 height 0
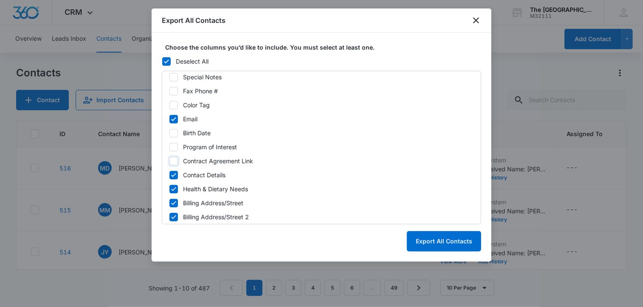
checkbox input "false"
click at [175, 173] on icon at bounding box center [174, 176] width 8 height 8
click at [169, 175] on input "Contact Details" at bounding box center [169, 175] width 0 height 0
checkbox input "false"
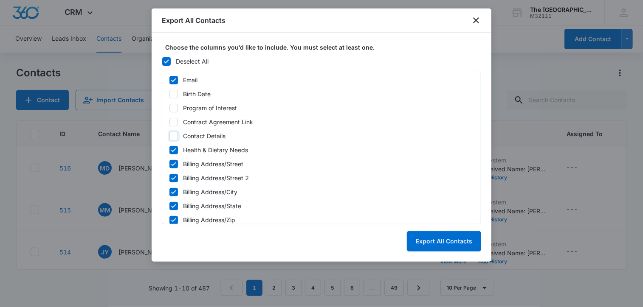
scroll to position [425, 0]
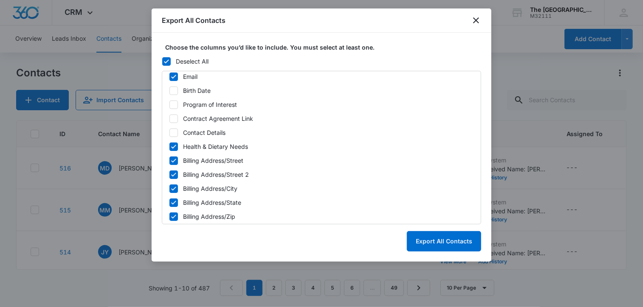
click at [175, 150] on icon at bounding box center [174, 147] width 8 height 8
click at [169, 147] on input "Health & Dietary Needs" at bounding box center [169, 146] width 0 height 0
checkbox input "false"
click at [172, 158] on icon at bounding box center [174, 161] width 8 height 8
click at [169, 161] on input "Billing Address/Street" at bounding box center [169, 161] width 0 height 0
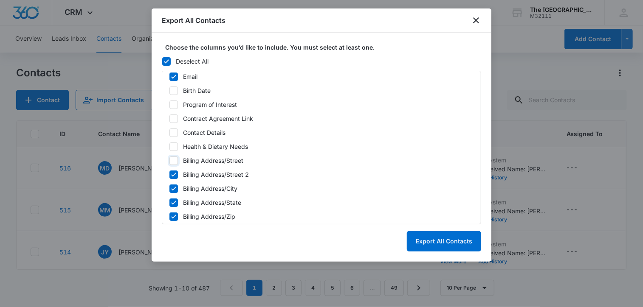
checkbox input "false"
click at [173, 171] on icon at bounding box center [174, 175] width 8 height 8
click at [169, 175] on input "Billing Address/Street 2" at bounding box center [169, 175] width 0 height 0
checkbox input "false"
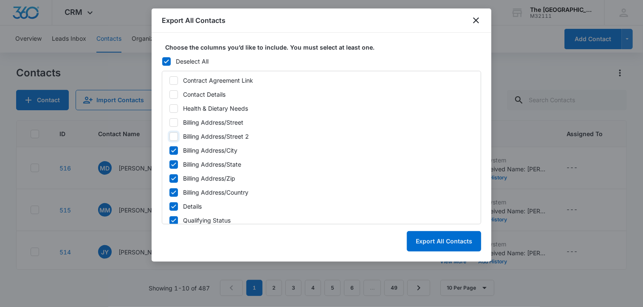
scroll to position [467, 0]
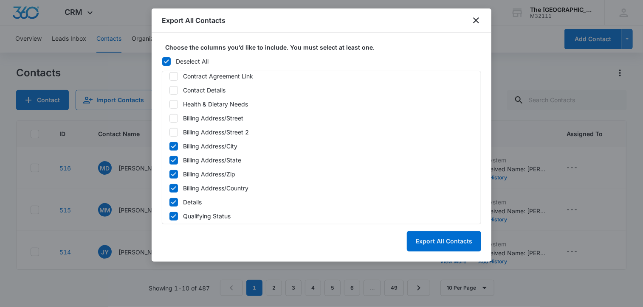
click at [173, 149] on icon at bounding box center [174, 147] width 8 height 8
click at [169, 146] on input "Billing Address/City" at bounding box center [169, 146] width 0 height 0
checkbox input "false"
click at [173, 158] on icon at bounding box center [174, 161] width 8 height 8
click at [169, 160] on input "Billing Address/State" at bounding box center [169, 160] width 0 height 0
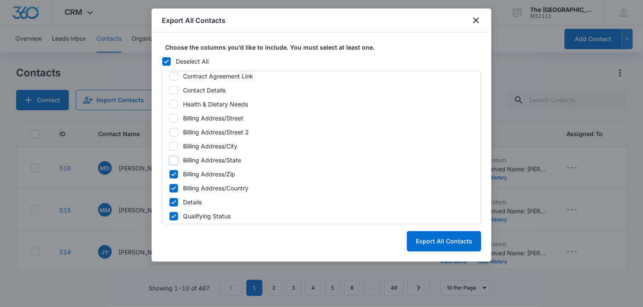
checkbox input "false"
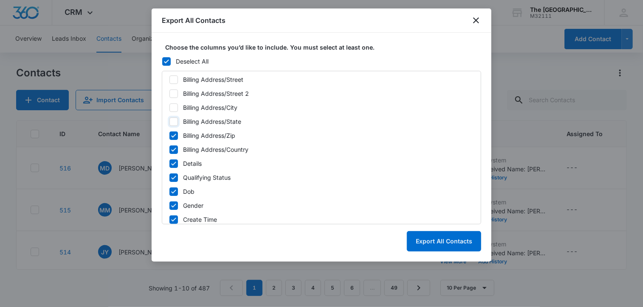
scroll to position [510, 0]
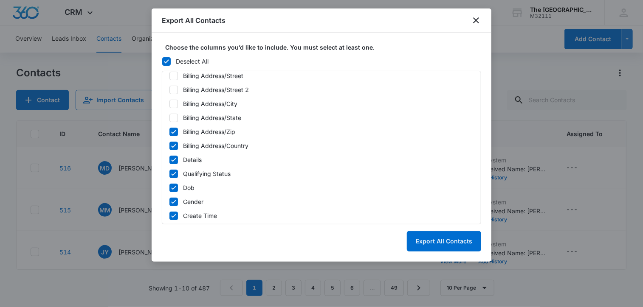
click at [175, 135] on icon at bounding box center [174, 132] width 8 height 8
click at [169, 132] on input "Billing Address/Zip" at bounding box center [169, 132] width 0 height 0
checkbox input "false"
click at [173, 147] on icon at bounding box center [173, 146] width 5 height 4
click at [169, 146] on input "Billing Address/Country" at bounding box center [169, 146] width 0 height 0
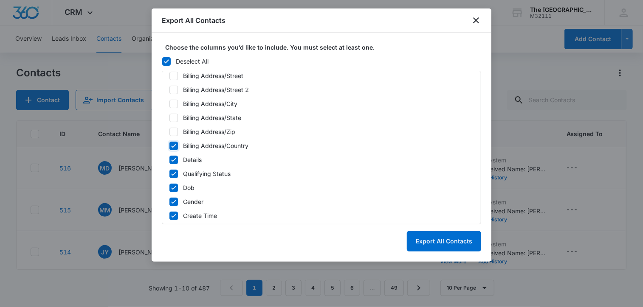
checkbox input "false"
click at [175, 158] on icon at bounding box center [174, 160] width 8 height 8
click at [169, 160] on input "Details" at bounding box center [169, 160] width 0 height 0
checkbox input "false"
click at [175, 174] on icon at bounding box center [174, 174] width 8 height 8
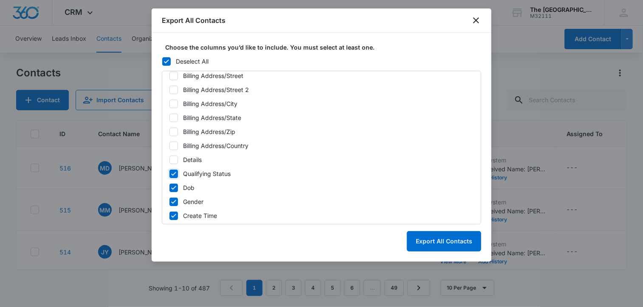
click at [169, 174] on input "Qualifying Status" at bounding box center [169, 174] width 0 height 0
checkbox input "false"
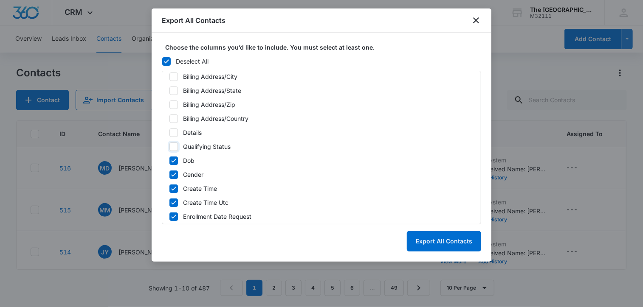
scroll to position [538, 0]
click at [176, 161] on icon at bounding box center [174, 159] width 8 height 8
click at [169, 159] on input "Dob" at bounding box center [169, 159] width 0 height 0
checkbox input "false"
click at [174, 172] on icon at bounding box center [174, 173] width 8 height 8
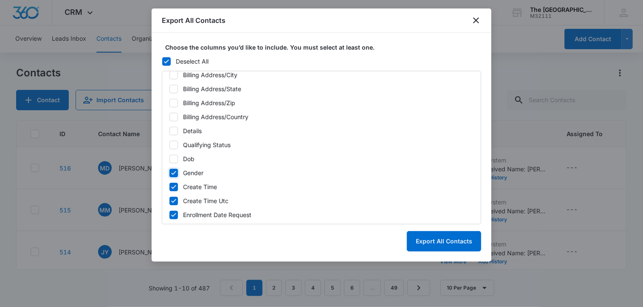
click at [169, 173] on input "Gender" at bounding box center [169, 173] width 0 height 0
checkbox input "false"
click at [172, 184] on icon at bounding box center [174, 187] width 8 height 8
click at [169, 187] on input "Create Time" at bounding box center [169, 187] width 0 height 0
checkbox input "false"
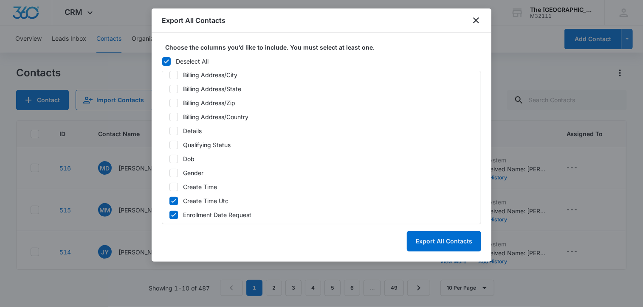
click at [172, 201] on icon at bounding box center [174, 201] width 8 height 8
click at [169, 201] on input "Create Time Utc" at bounding box center [169, 201] width 0 height 0
checkbox input "false"
click at [173, 213] on icon at bounding box center [174, 215] width 8 height 8
click at [169, 215] on input "Enrollment Date Request" at bounding box center [169, 215] width 0 height 0
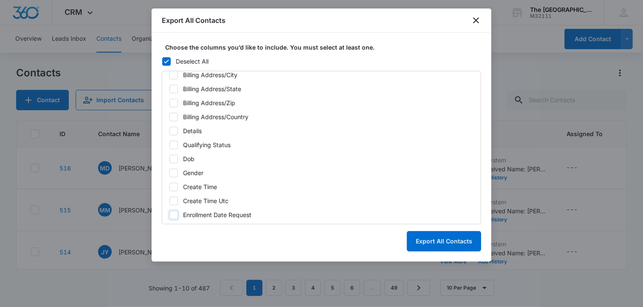
checkbox input "false"
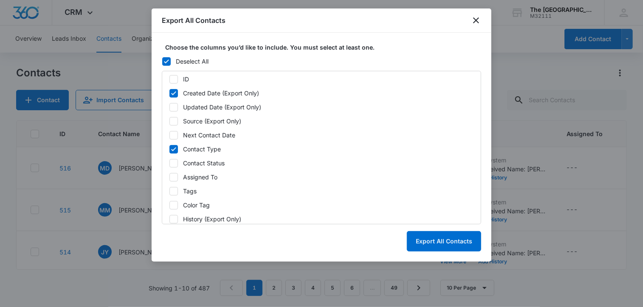
scroll to position [0, 0]
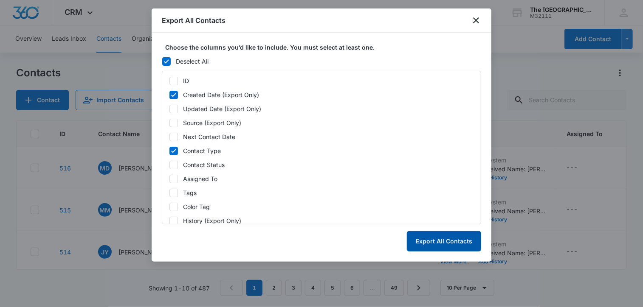
click at [478, 249] on button "Export All Contacts" at bounding box center [444, 241] width 74 height 20
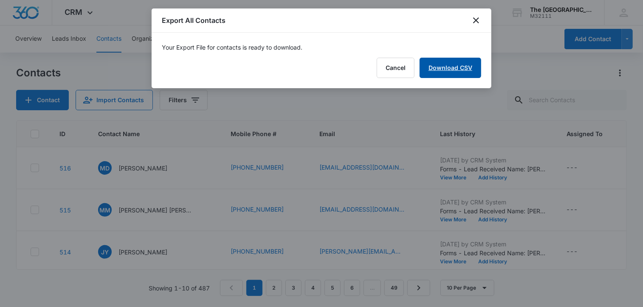
click at [459, 63] on link "Download CSV" at bounding box center [451, 68] width 62 height 20
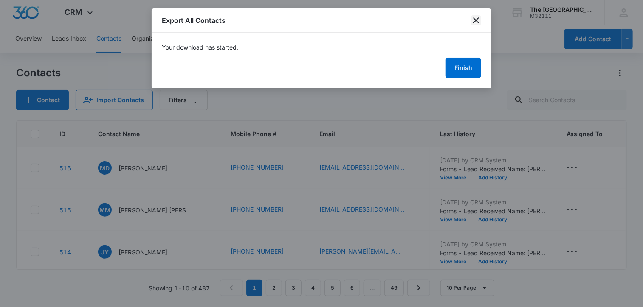
click at [476, 20] on icon "close" at bounding box center [476, 20] width 6 height 6
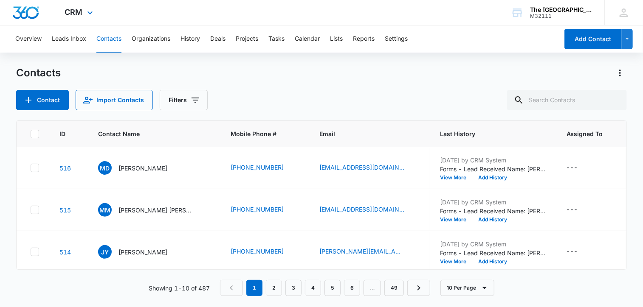
click at [70, 5] on div "CRM Apps Reputation Websites Forms CRM Email Social Shop Payments POS Content A…" at bounding box center [80, 12] width 56 height 25
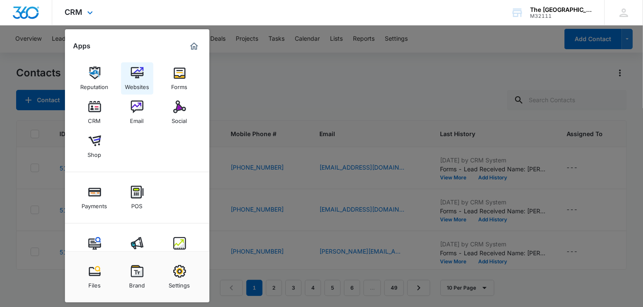
click at [128, 75] on link "Websites" at bounding box center [137, 78] width 32 height 32
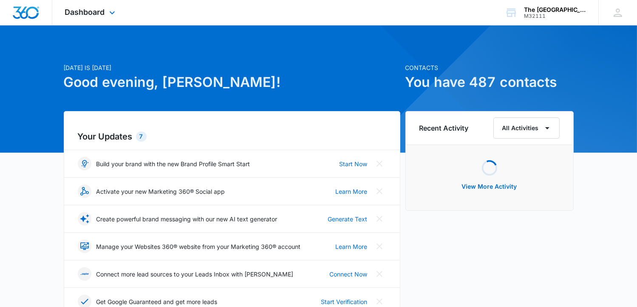
click at [39, 12] on img "Dashboard" at bounding box center [25, 12] width 27 height 13
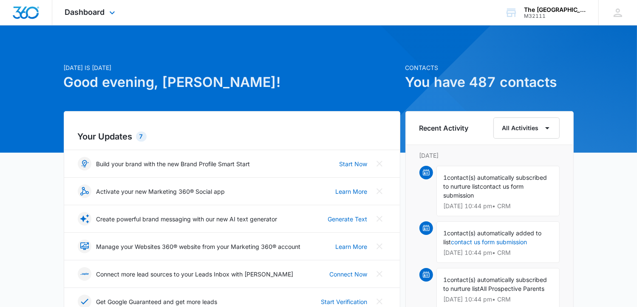
click at [105, 9] on div "Dashboard Apps Reputation Websites Forms CRM Email Social Shop Payments POS Con…" at bounding box center [91, 12] width 78 height 25
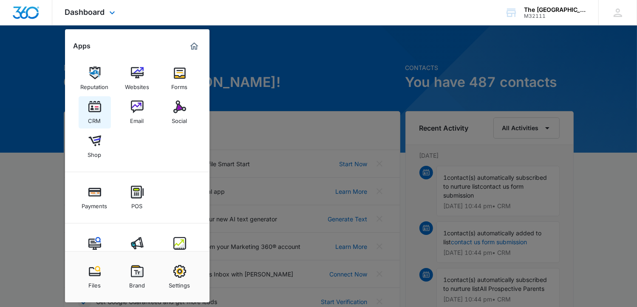
click at [94, 114] on div "CRM" at bounding box center [94, 118] width 13 height 11
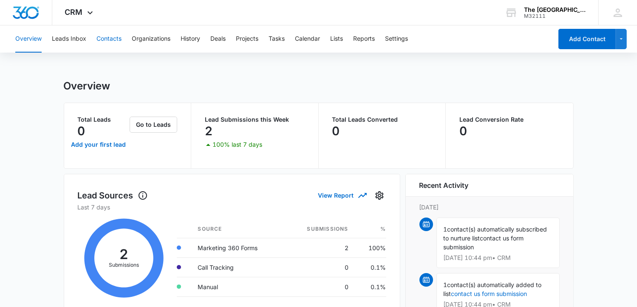
click at [105, 39] on button "Contacts" at bounding box center [108, 38] width 25 height 27
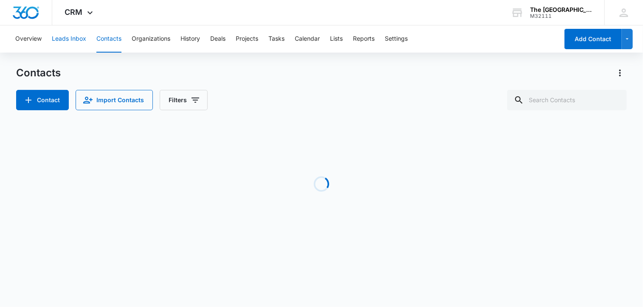
click at [77, 45] on button "Leads Inbox" at bounding box center [69, 38] width 34 height 27
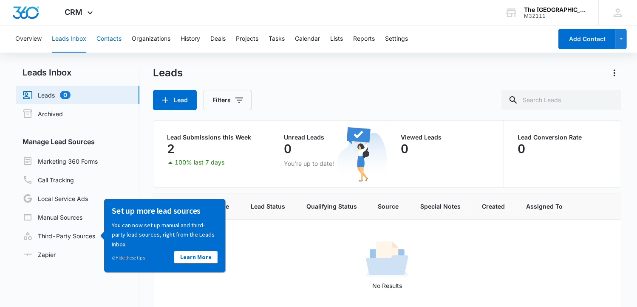
click at [108, 39] on button "Contacts" at bounding box center [108, 38] width 25 height 27
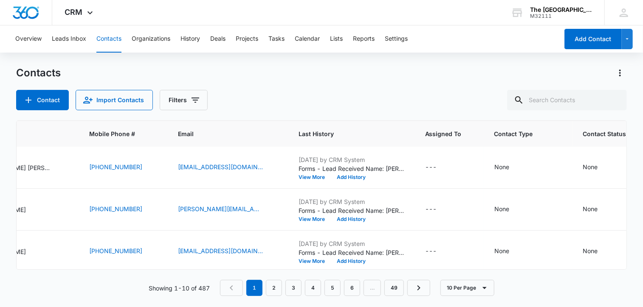
scroll to position [42, 105]
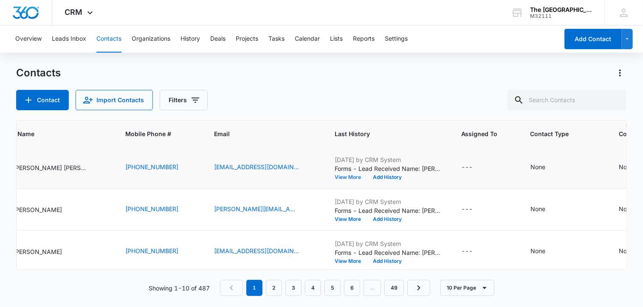
click at [335, 180] on button "View More" at bounding box center [351, 177] width 32 height 5
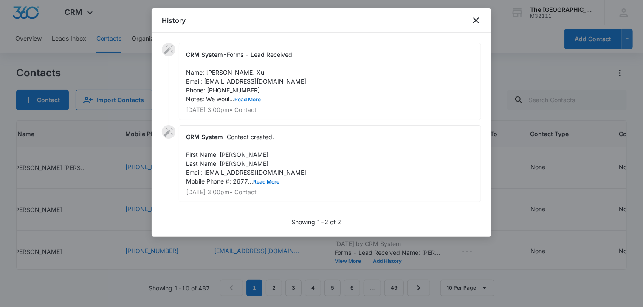
click at [245, 100] on button "Read More" at bounding box center [247, 99] width 26 height 5
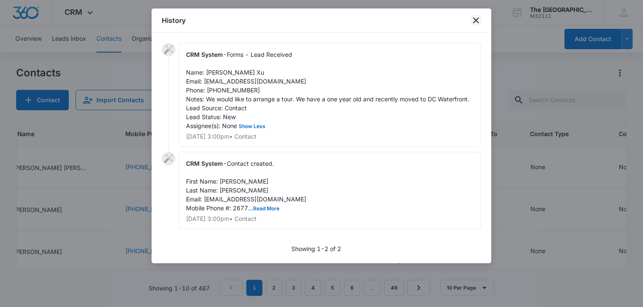
click at [478, 20] on icon "close" at bounding box center [476, 20] width 10 height 10
